Goal: Task Accomplishment & Management: Manage account settings

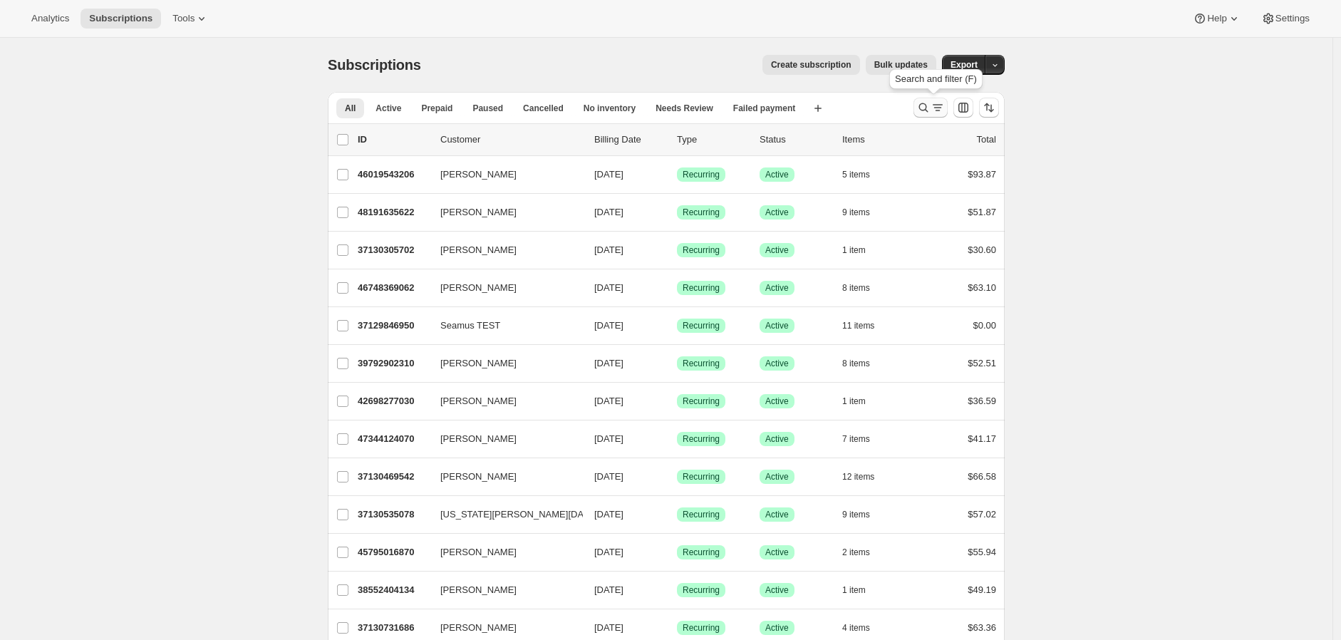
click at [928, 108] on icon "Search and filter results" at bounding box center [923, 107] width 9 height 9
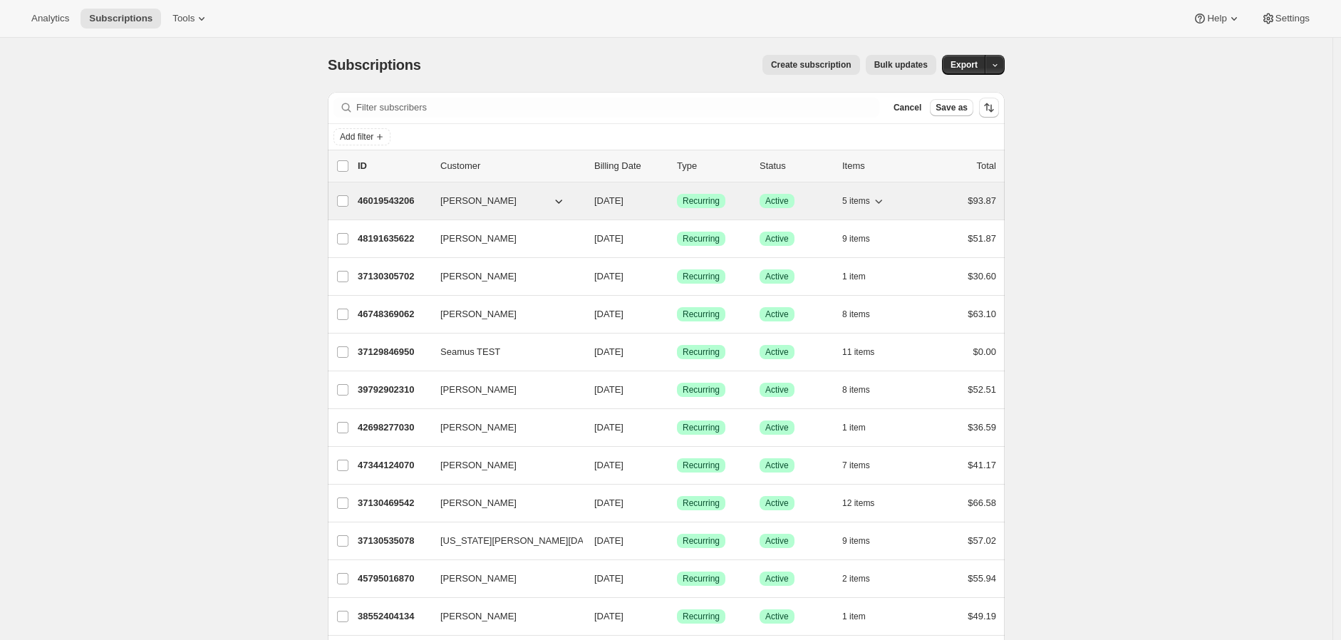
click at [928, 203] on div "46019543206 Tom Matchet 10/13/2025 Success Recurring Success Active 5 items $93…" at bounding box center [677, 201] width 638 height 20
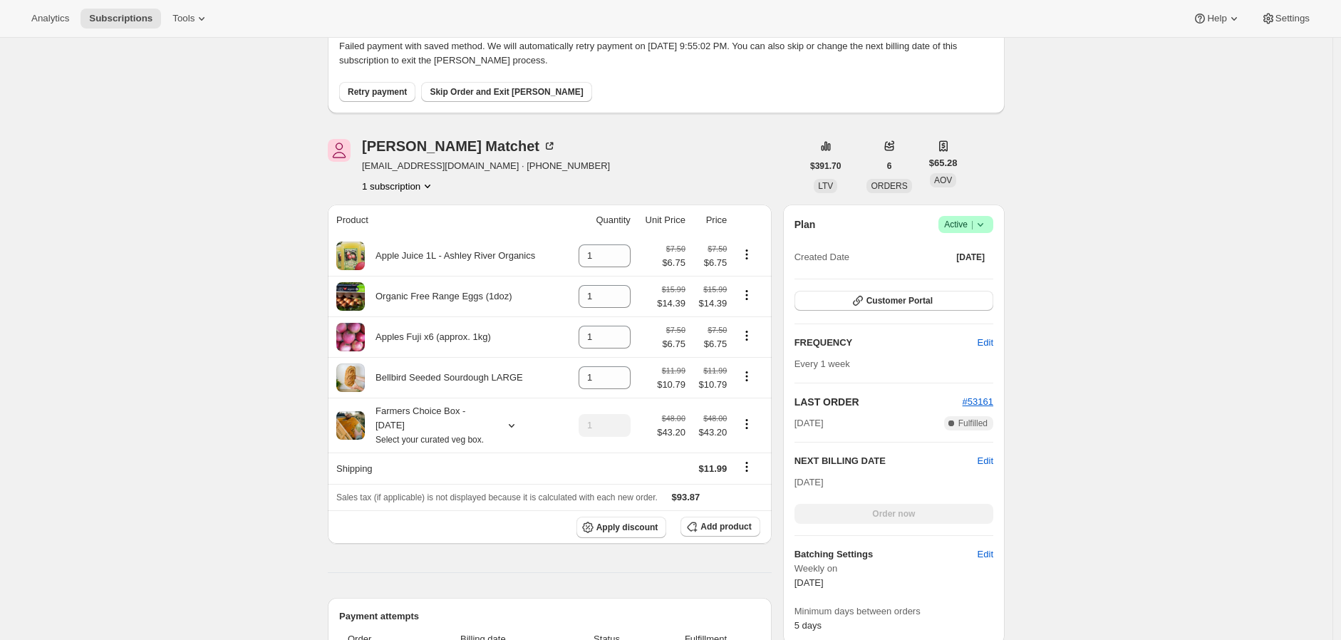
scroll to position [395, 0]
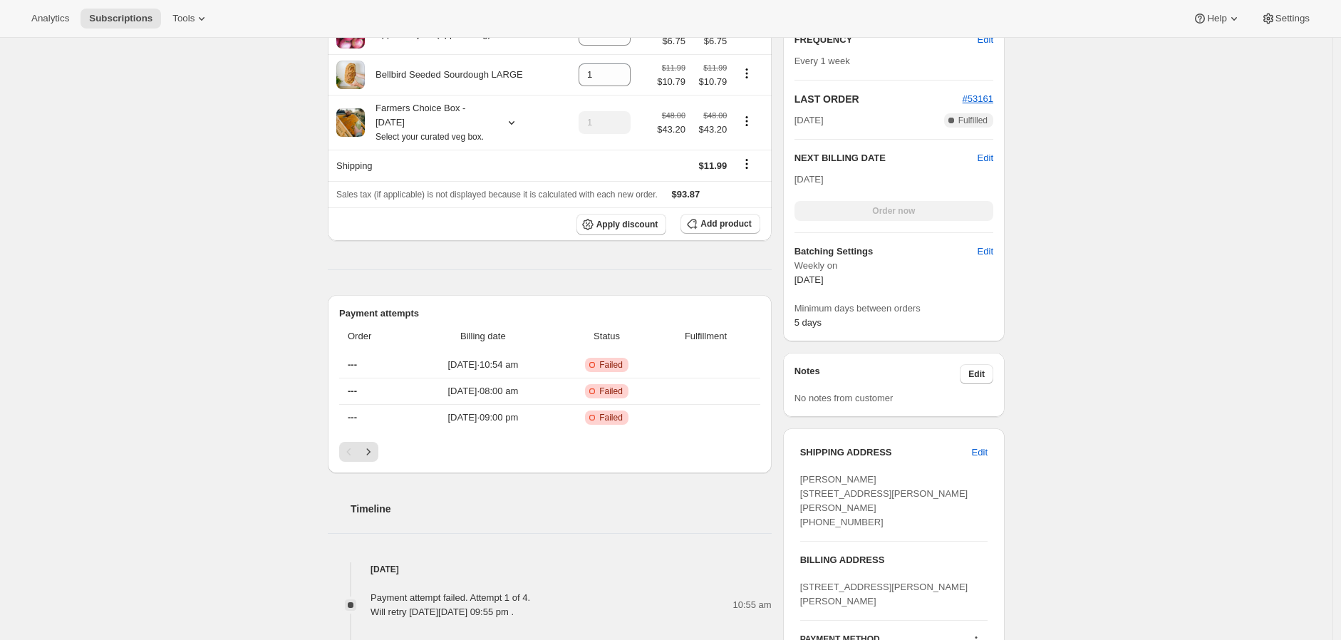
click at [237, 417] on div "Subscription #46019543206. This page is ready Subscription #46019543206 Success…" at bounding box center [666, 501] width 1332 height 1719
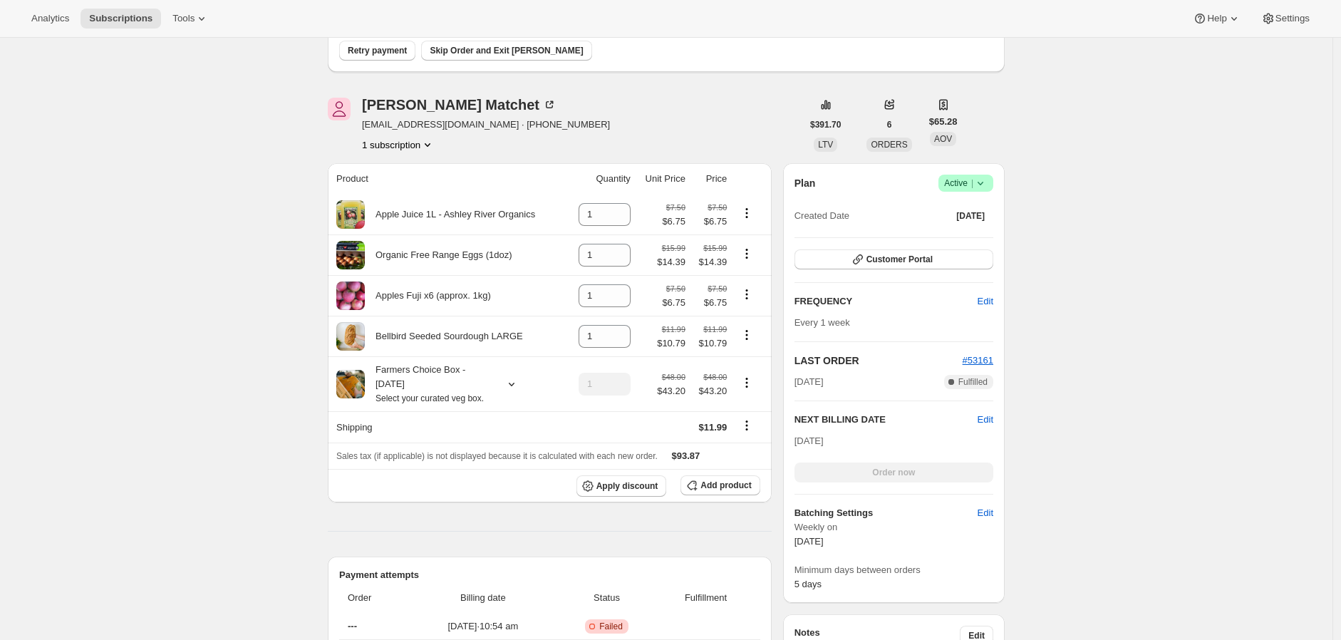
scroll to position [0, 0]
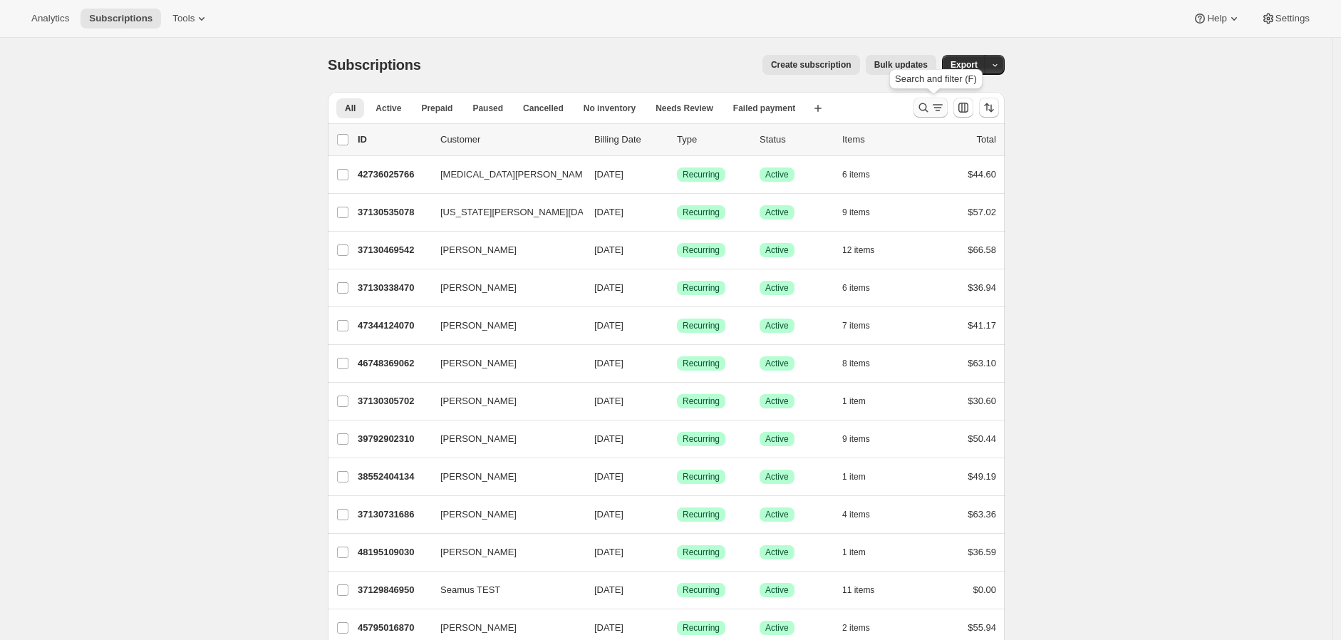
click at [931, 107] on icon "Search and filter results" at bounding box center [923, 107] width 14 height 14
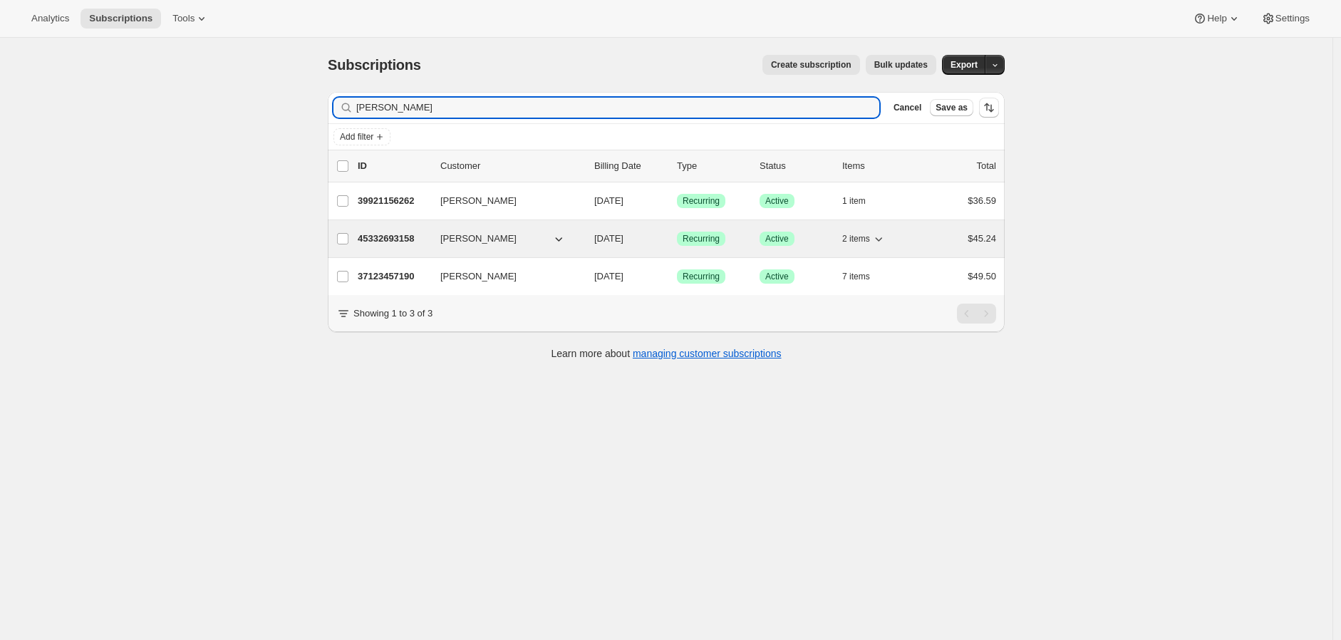
type input "[PERSON_NAME]"
click at [478, 242] on span "[PERSON_NAME]" at bounding box center [478, 239] width 76 height 14
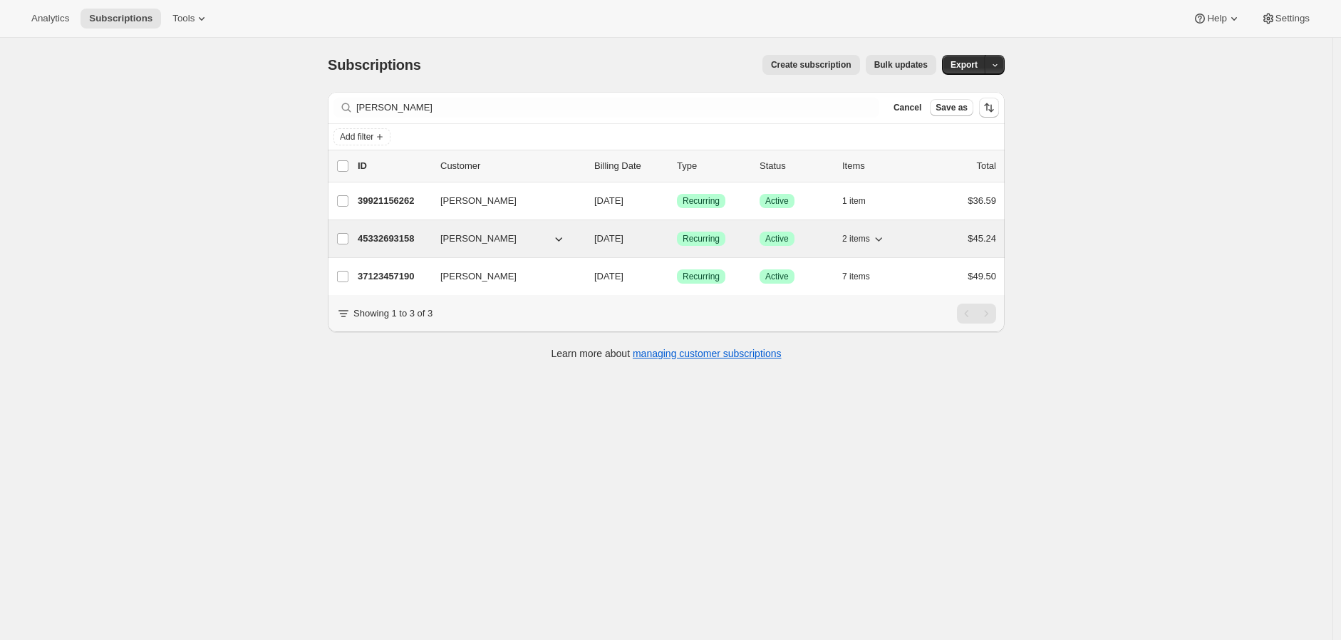
click at [903, 240] on div "2 items" at bounding box center [877, 239] width 71 height 20
